Goal: Task Accomplishment & Management: Manage account settings

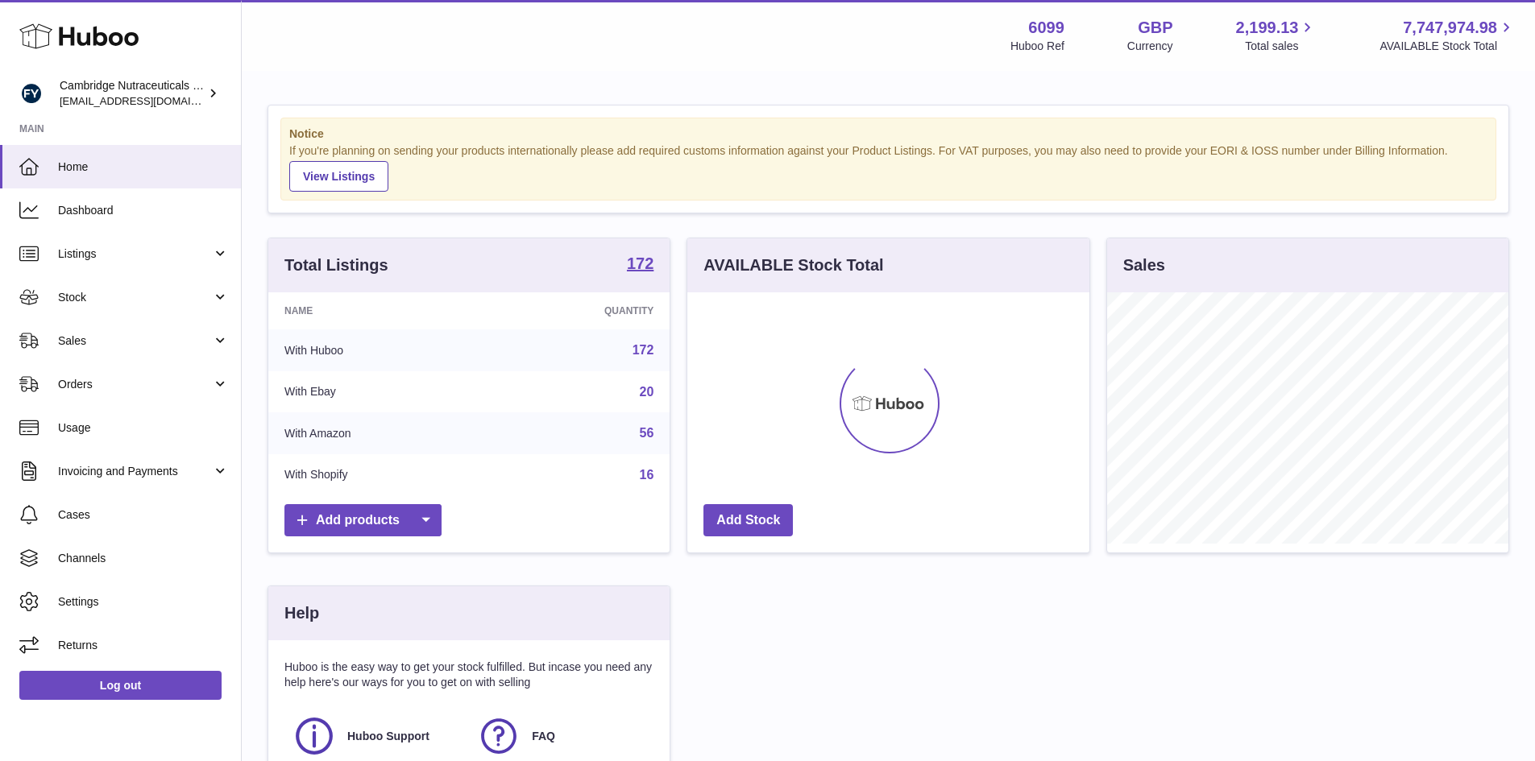
scroll to position [251, 402]
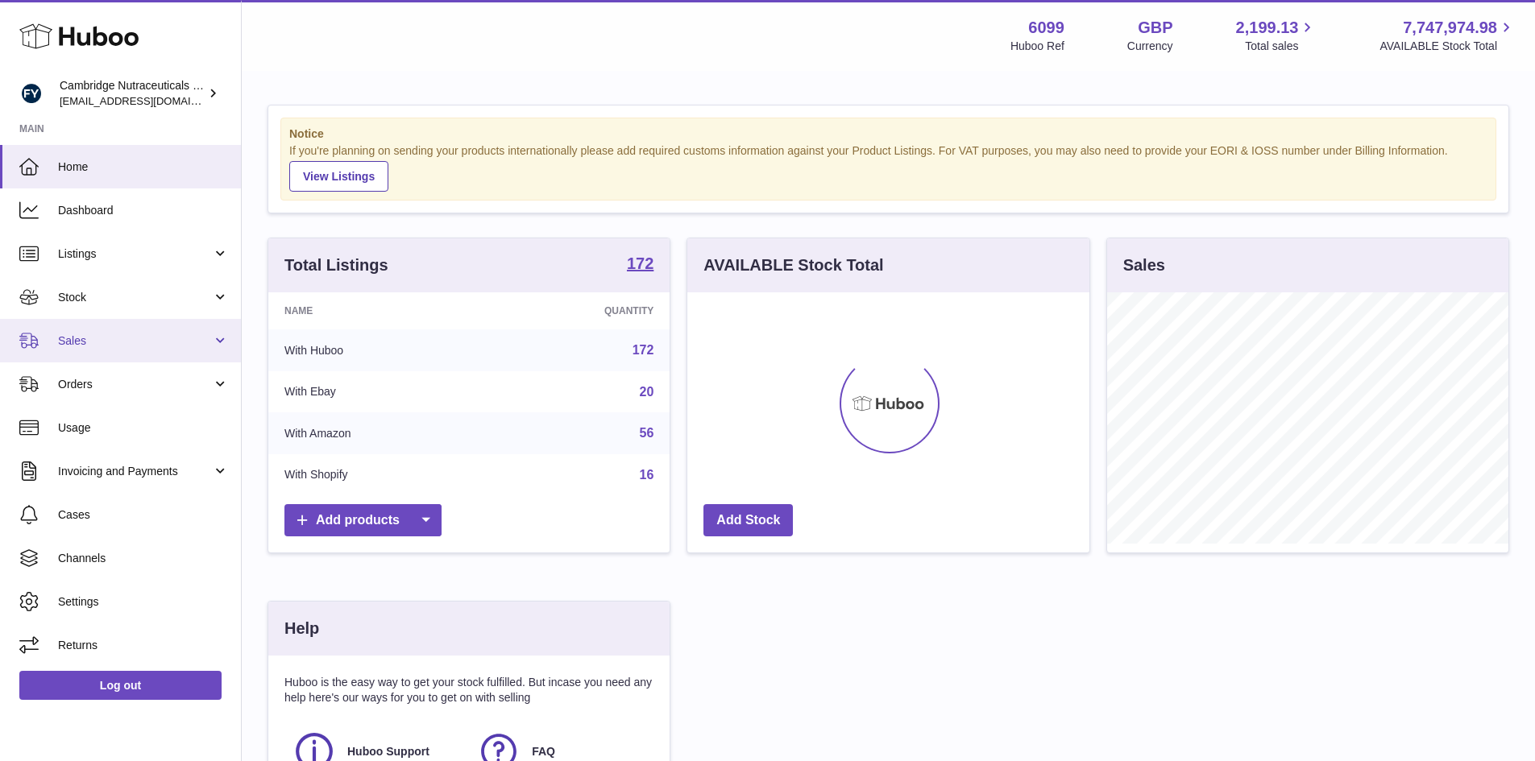
click at [147, 335] on span "Sales" at bounding box center [135, 341] width 154 height 15
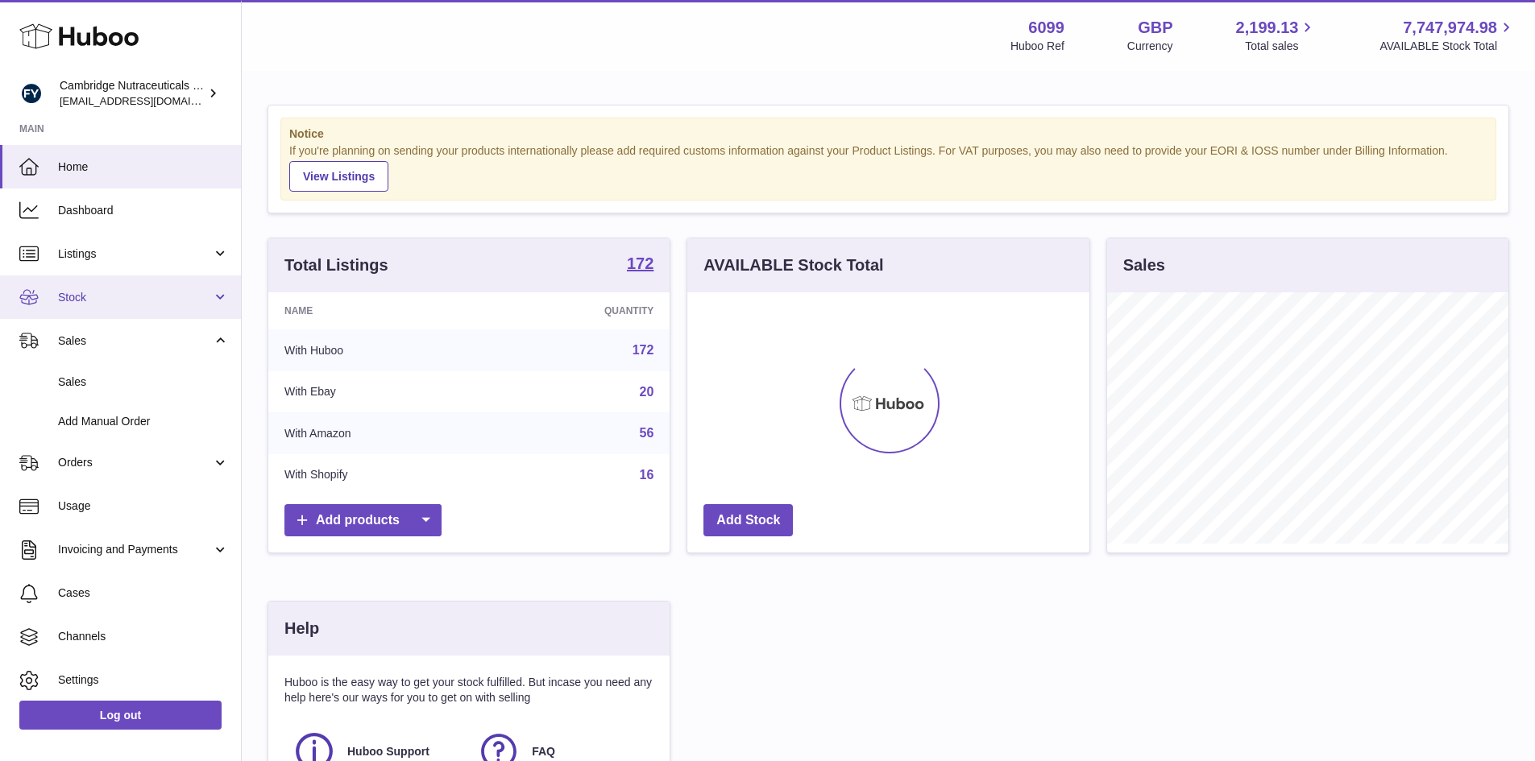
click at [122, 300] on span "Stock" at bounding box center [135, 297] width 154 height 15
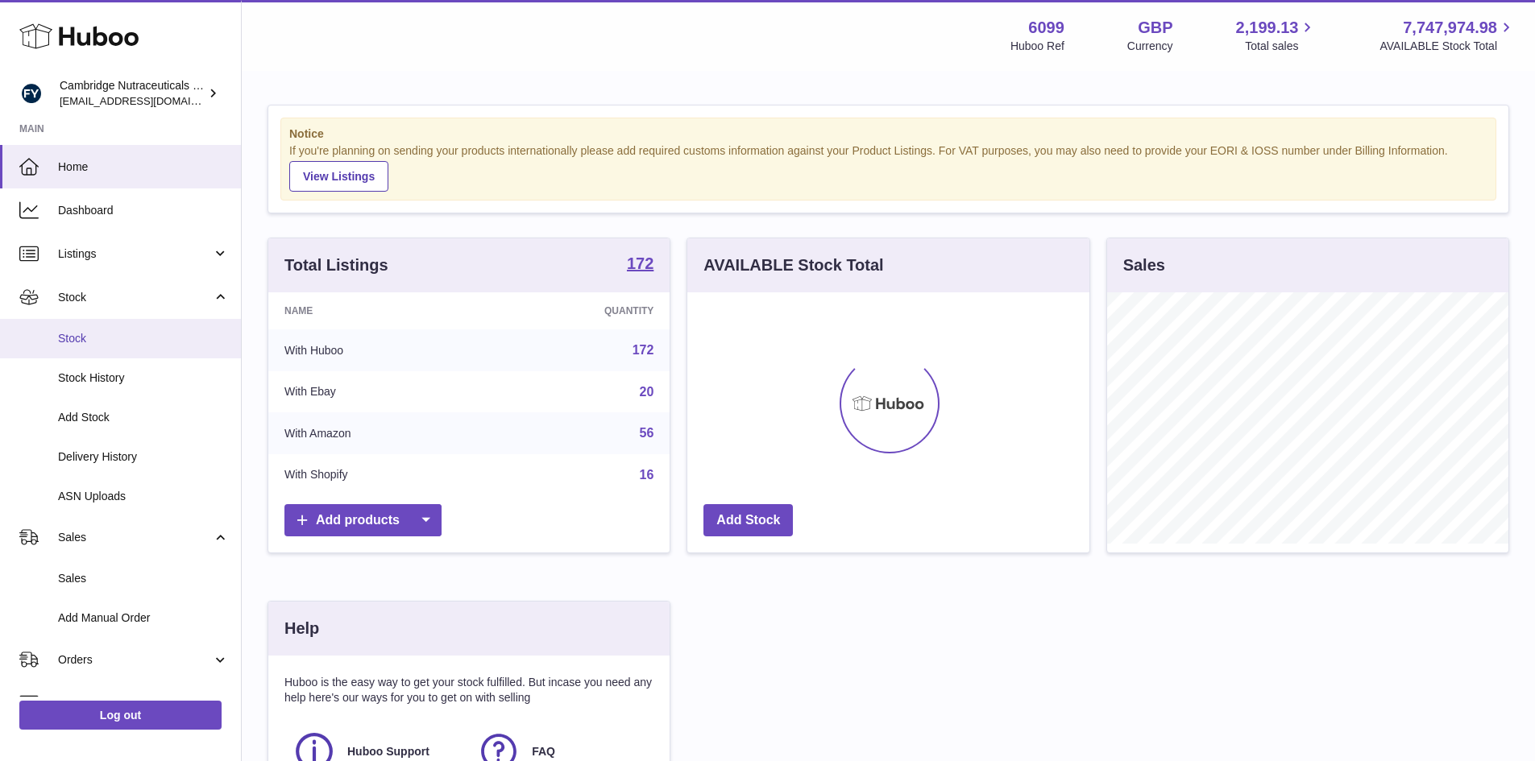
click at [116, 332] on span "Stock" at bounding box center [143, 338] width 171 height 15
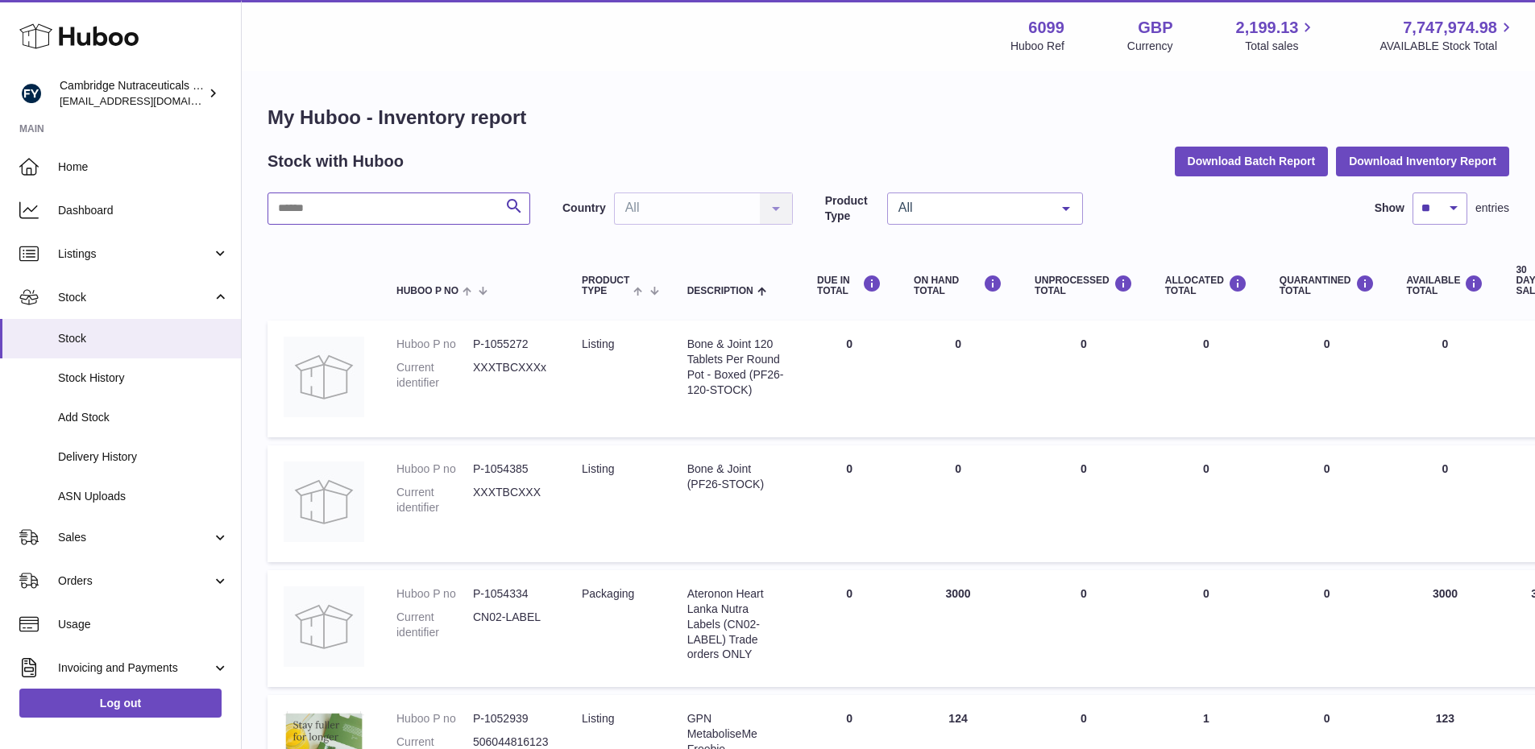
click at [396, 204] on input "text" at bounding box center [398, 209] width 263 height 32
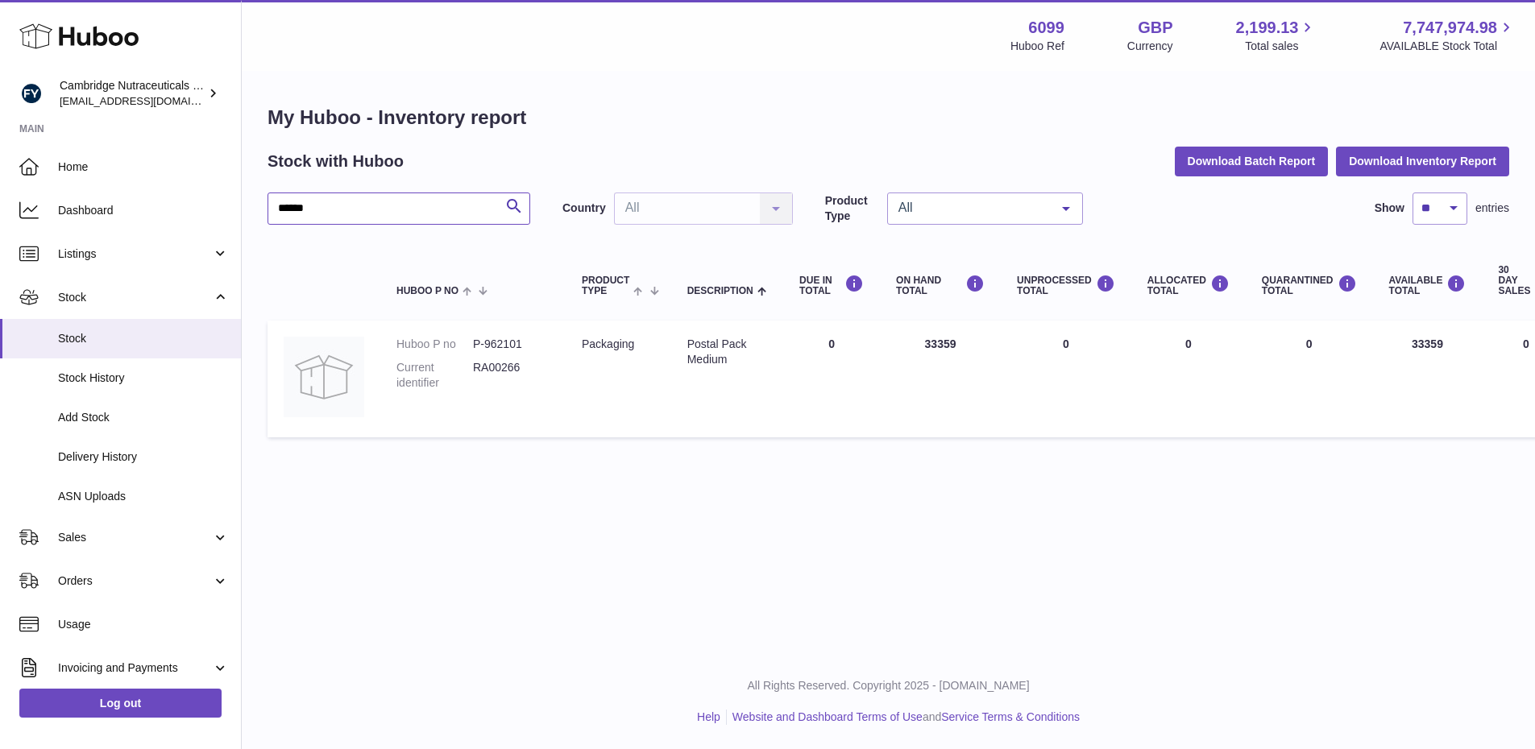
type input "******"
